Goal: Task Accomplishment & Management: Complete application form

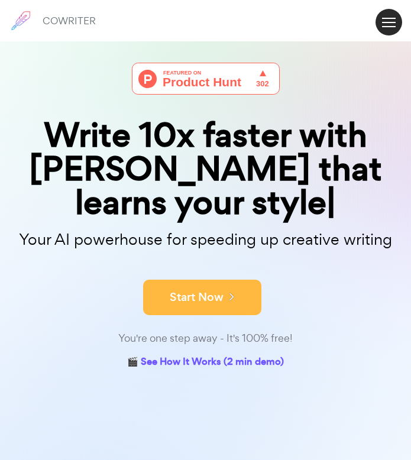
click at [184, 280] on button "Start Now" at bounding box center [202, 297] width 118 height 35
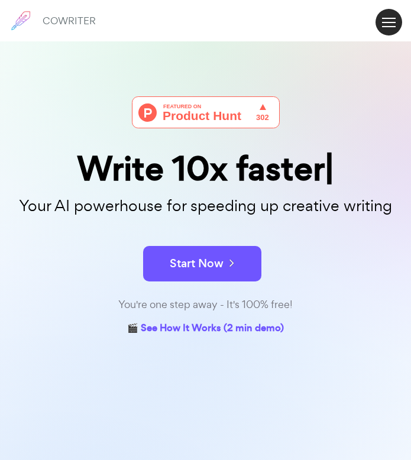
scroll to position [35, 0]
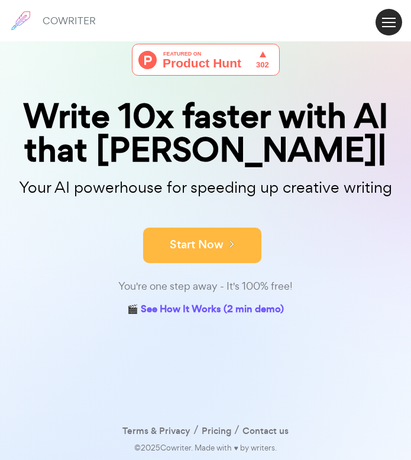
click at [184, 234] on button "Start Now" at bounding box center [202, 245] width 118 height 35
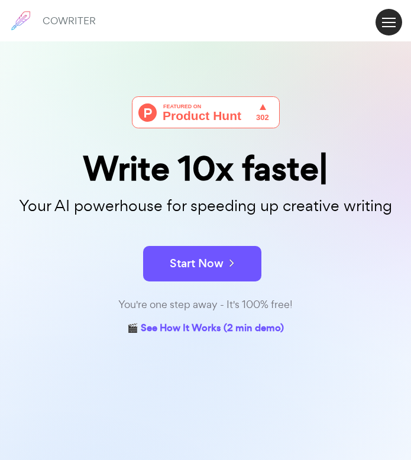
scroll to position [35, 0]
